Goal: Transaction & Acquisition: Purchase product/service

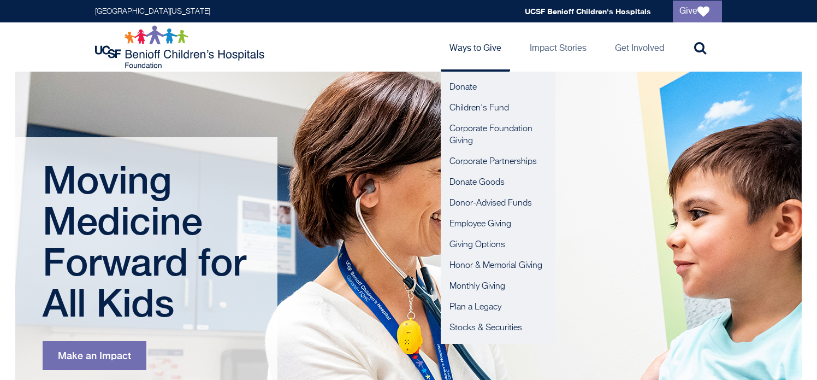
click at [476, 42] on link "Ways to Give" at bounding box center [475, 46] width 69 height 49
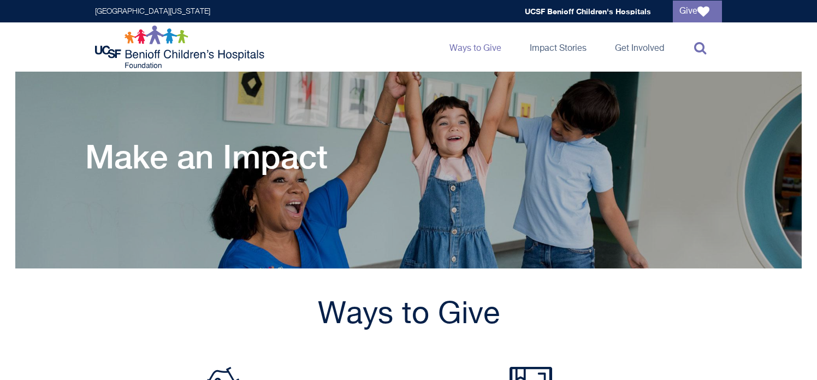
click at [701, 54] on icon at bounding box center [700, 47] width 12 height 13
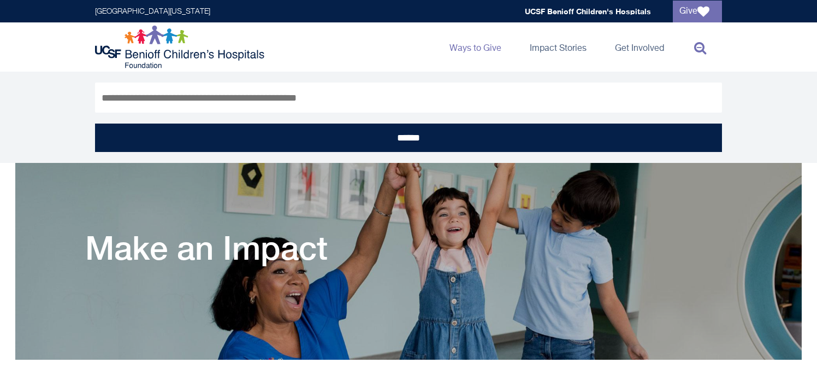
click at [701, 54] on icon at bounding box center [700, 47] width 12 height 13
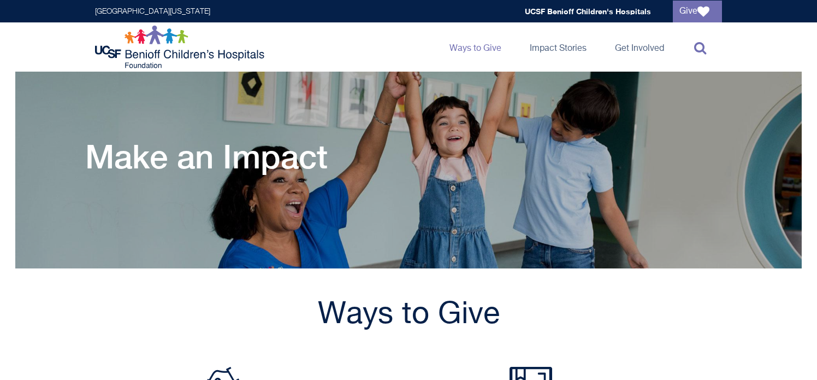
click at [701, 54] on icon at bounding box center [700, 47] width 12 height 13
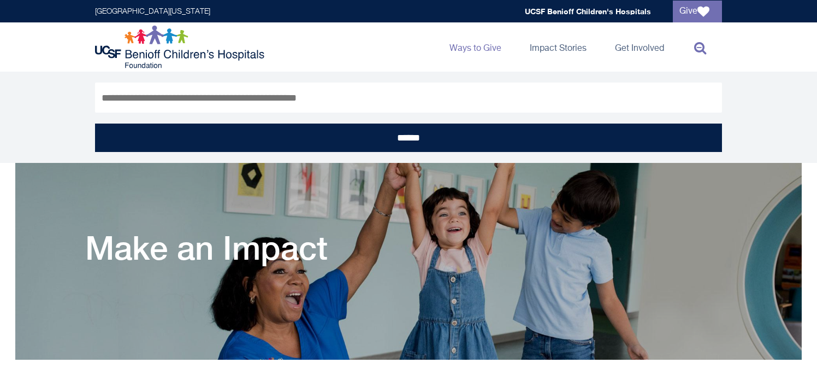
click at [701, 54] on icon at bounding box center [700, 47] width 12 height 13
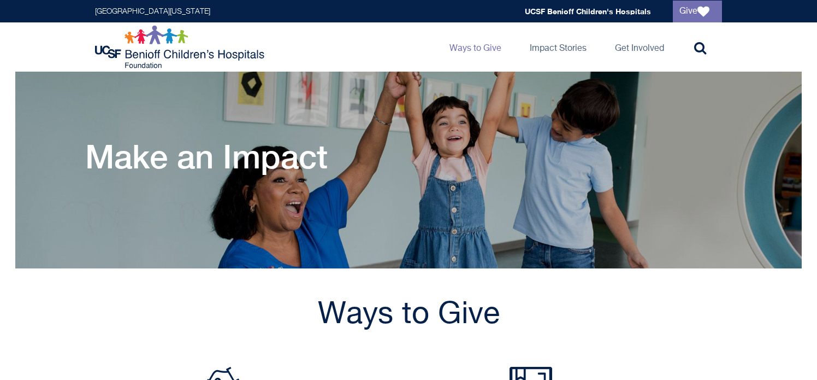
click at [179, 50] on img at bounding box center [181, 47] width 172 height 44
